Goal: Task Accomplishment & Management: Manage account settings

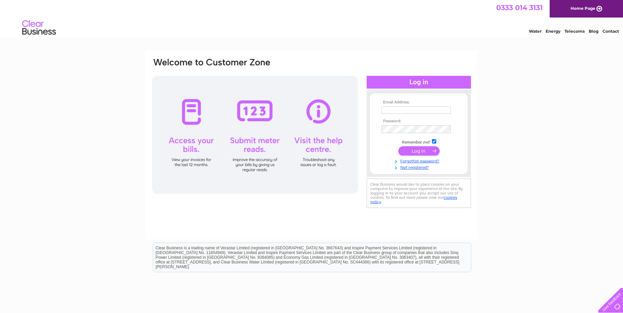
click at [413, 108] on input "text" at bounding box center [416, 109] width 69 height 7
type input "[EMAIL_ADDRESS][DOMAIN_NAME]"
click at [398, 147] on input "submit" at bounding box center [418, 151] width 41 height 9
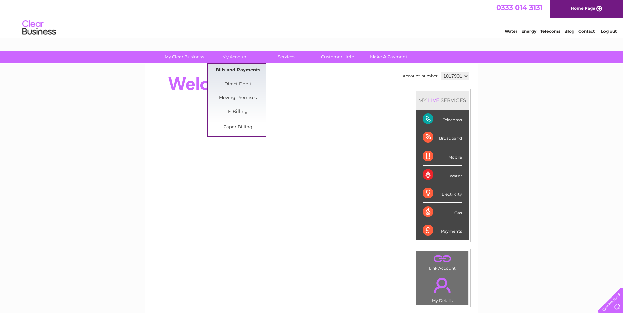
click at [232, 68] on link "Bills and Payments" at bounding box center [238, 70] width 56 height 13
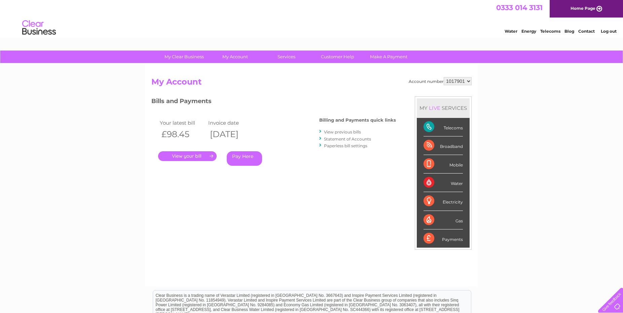
click at [189, 156] on link "." at bounding box center [187, 156] width 59 height 10
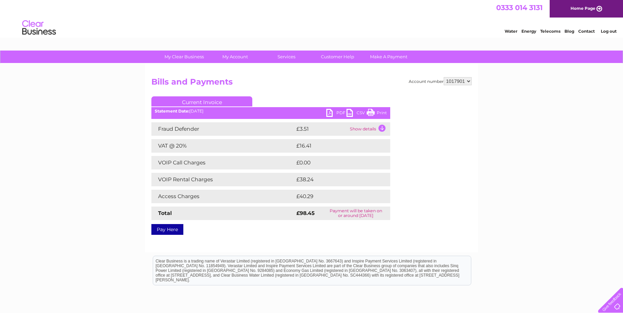
click at [332, 113] on link "PDF" at bounding box center [336, 114] width 20 height 10
